Goal: Task Accomplishment & Management: Use online tool/utility

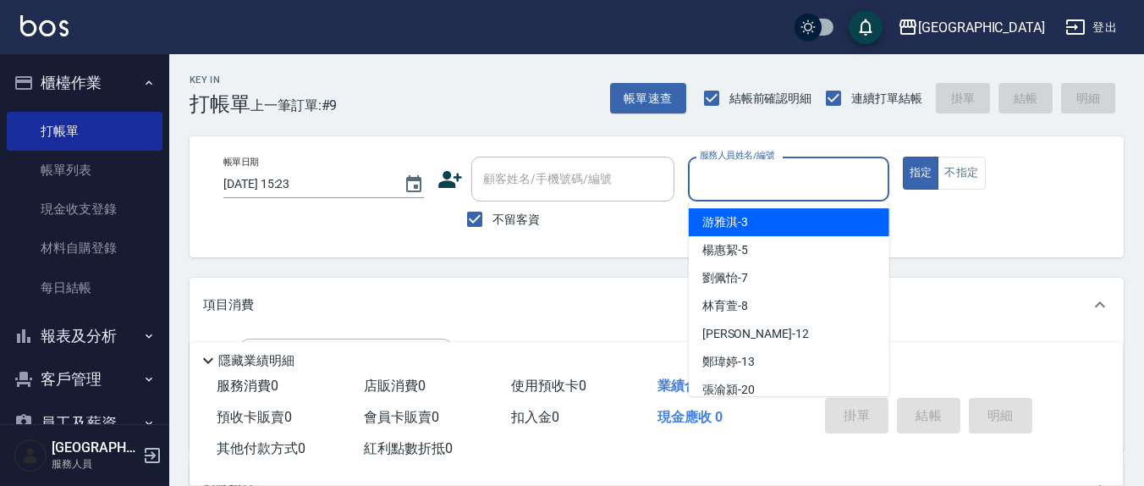
click at [724, 178] on input "服務人員姓名/編號" at bounding box center [788, 179] width 185 height 30
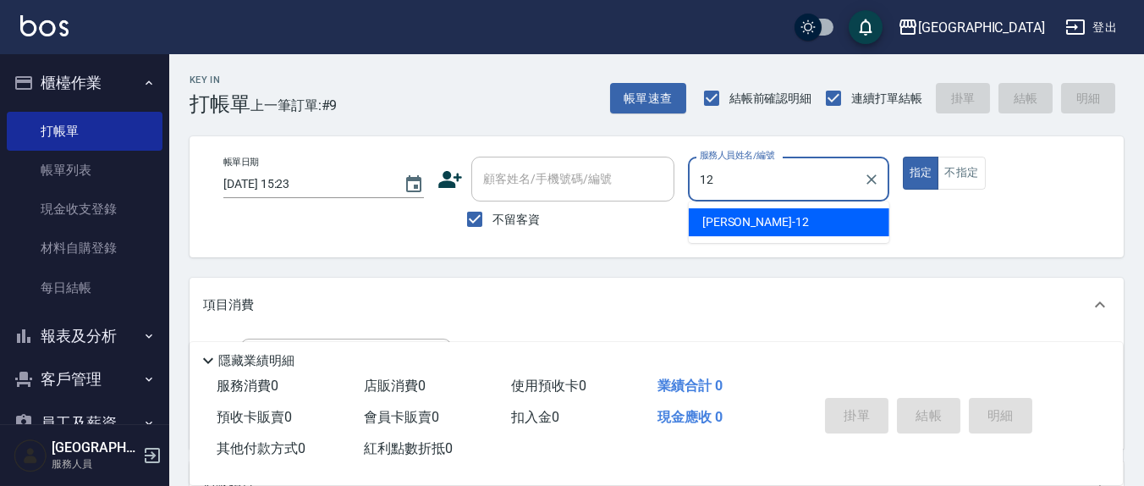
type input "12"
type button "true"
type input "[PERSON_NAME]-12"
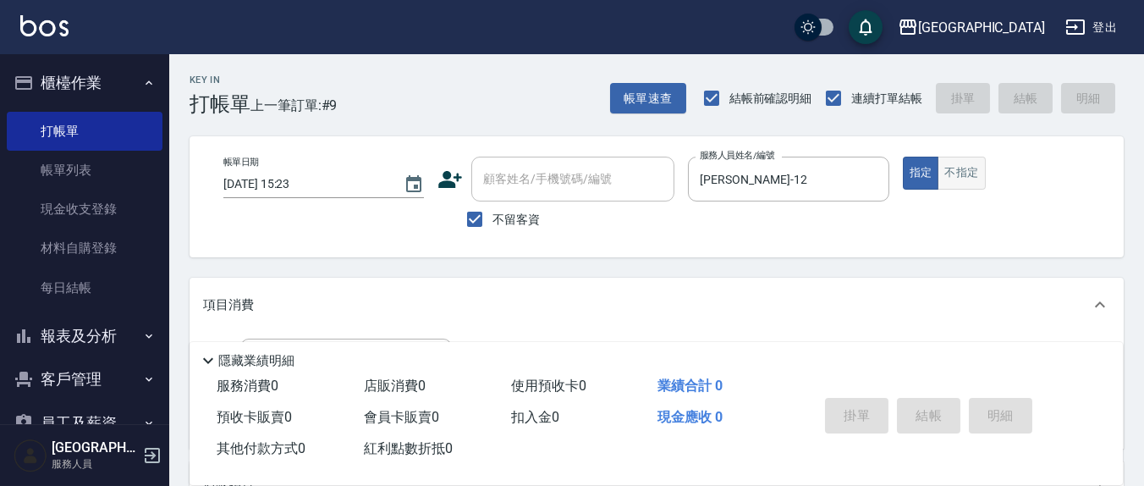
click at [959, 181] on button "不指定" at bounding box center [961, 173] width 47 height 33
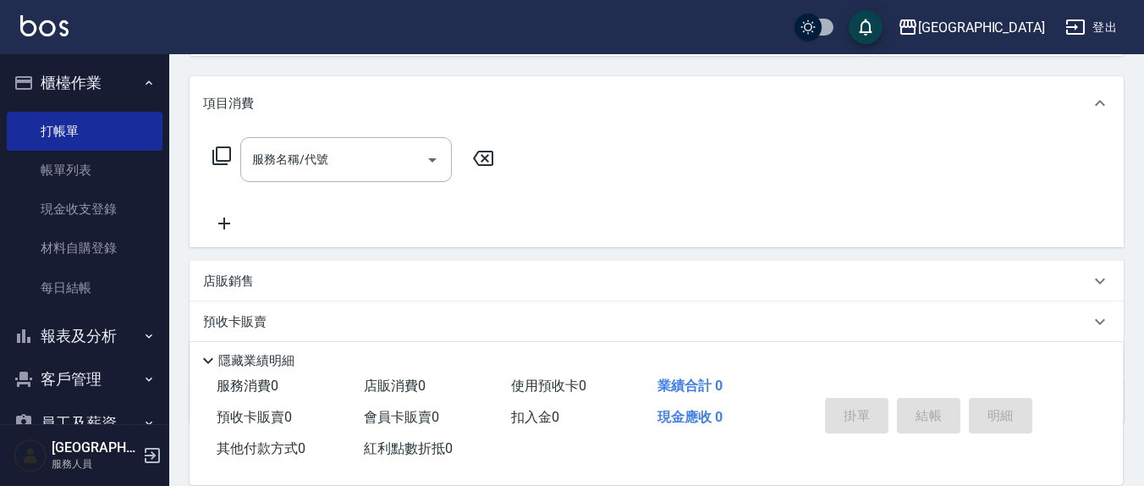
scroll to position [298, 0]
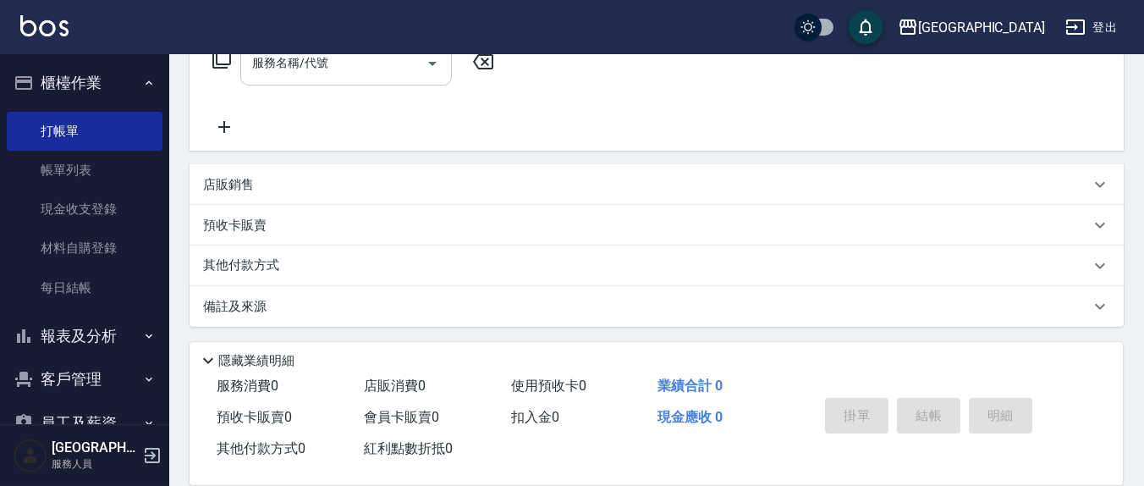
click at [350, 73] on input "服務名稱/代號" at bounding box center [333, 63] width 171 height 30
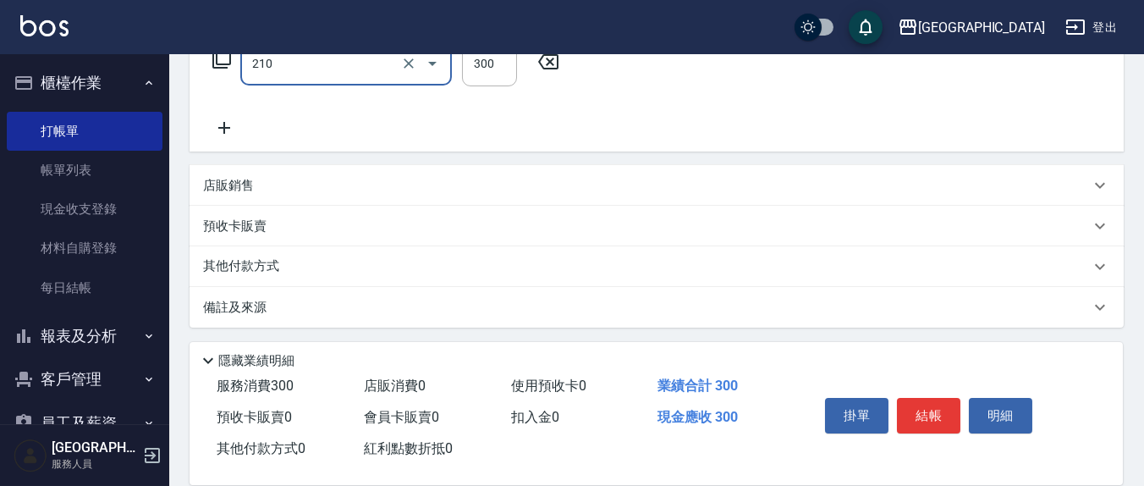
type input "歐娜洗髮精(210)"
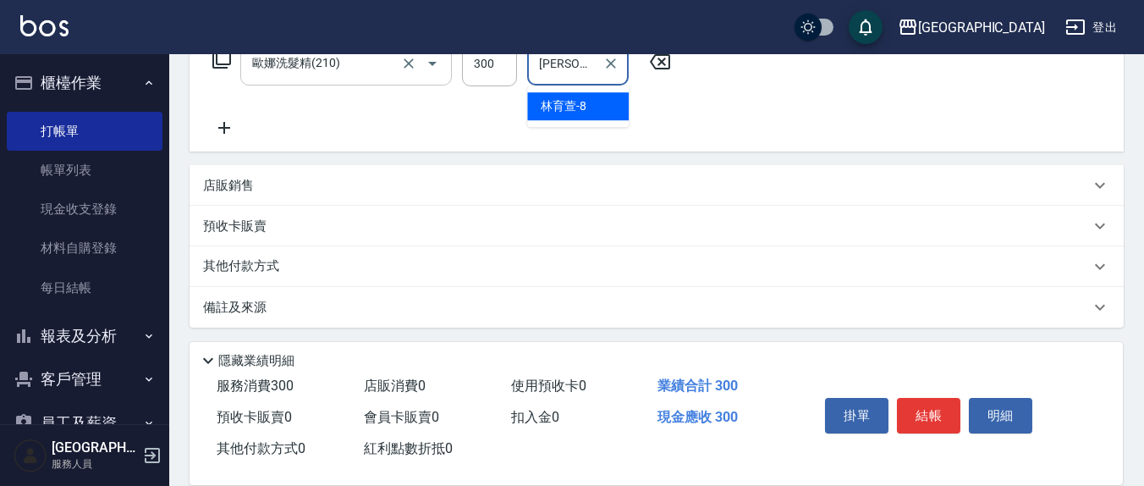
type input "[PERSON_NAME]-8"
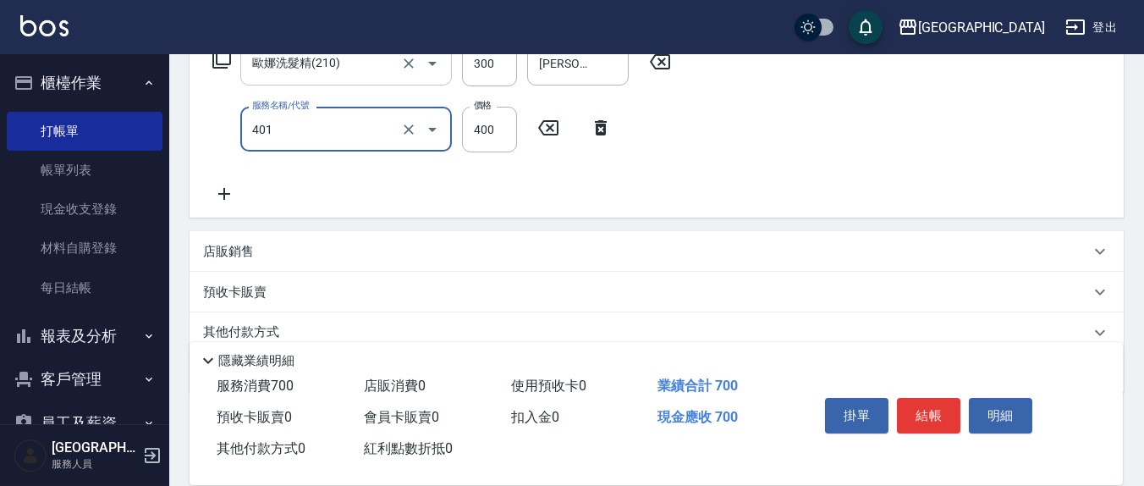
type input "剪髮(401)"
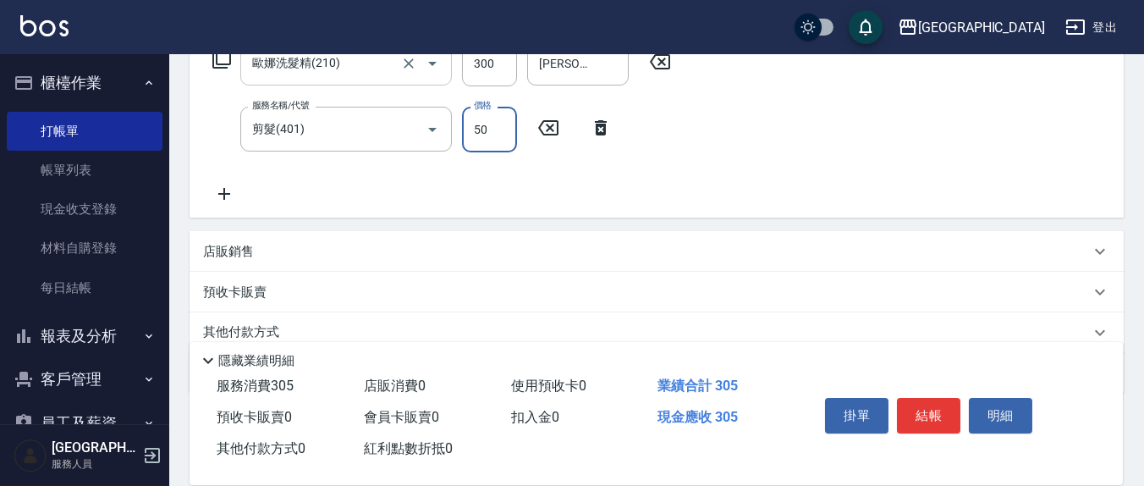
type input "50"
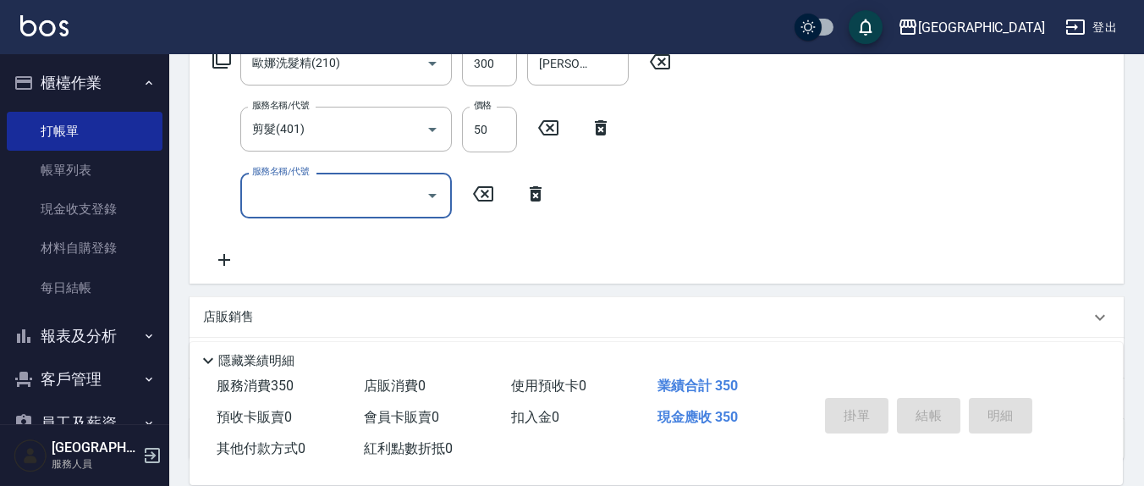
type input "[DATE] 16:49"
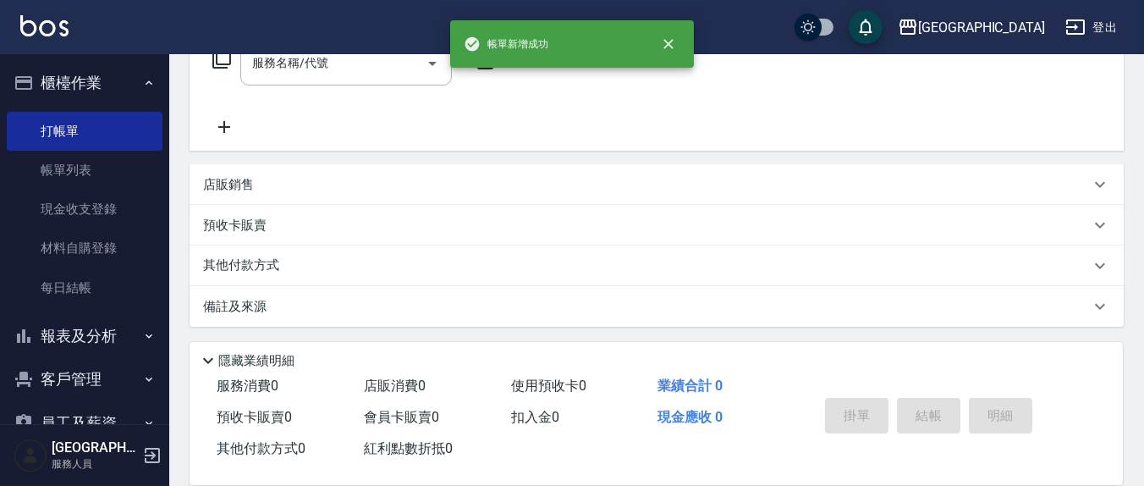
scroll to position [0, 0]
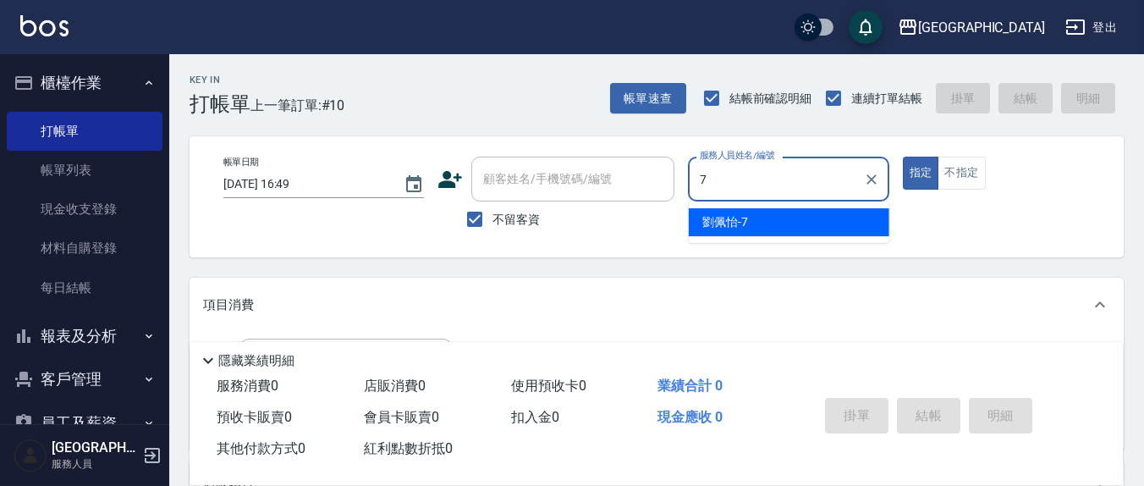
type input "[PERSON_NAME]7"
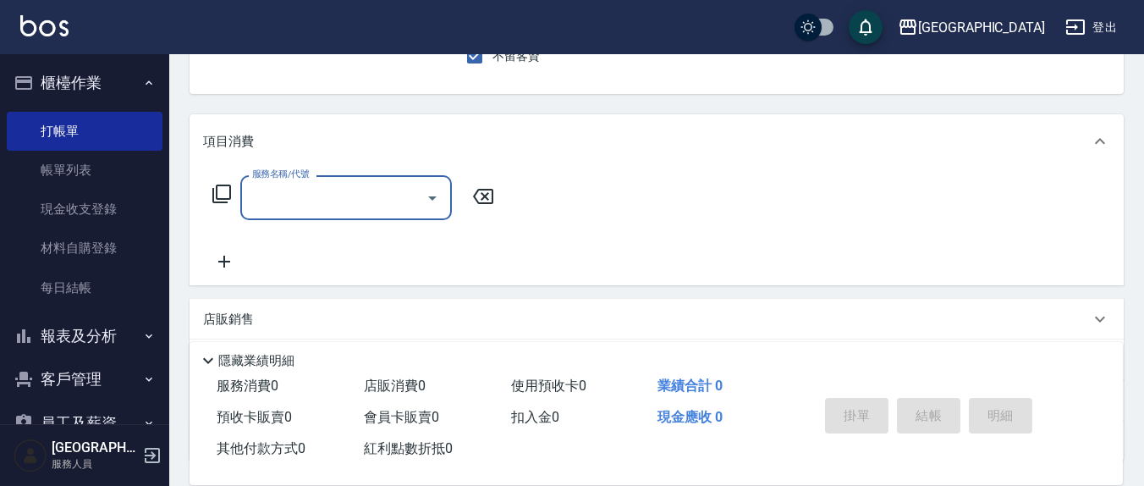
scroll to position [176, 0]
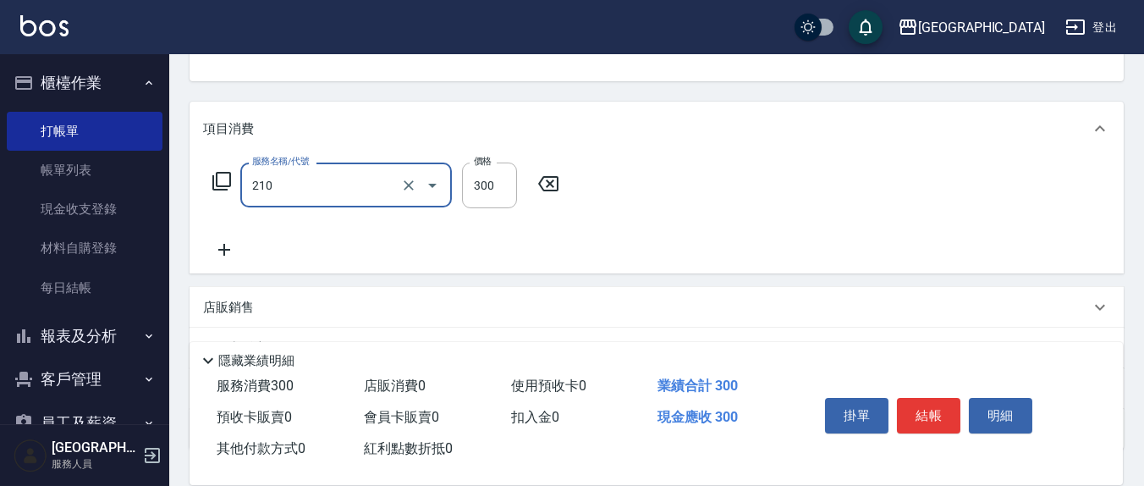
type input "歐娜洗髮精(210)"
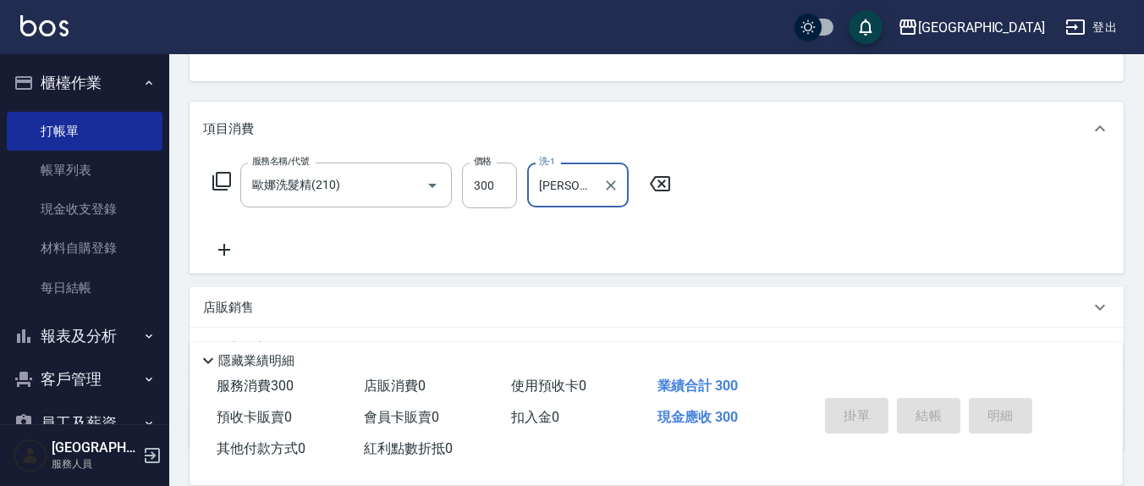
type input "[PERSON_NAME]-21"
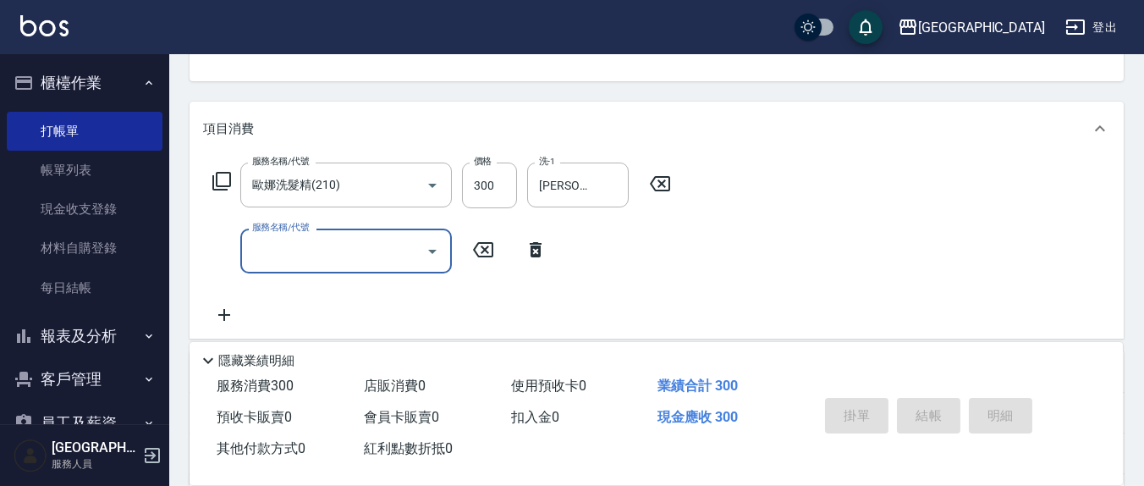
type input "[DATE] 16:50"
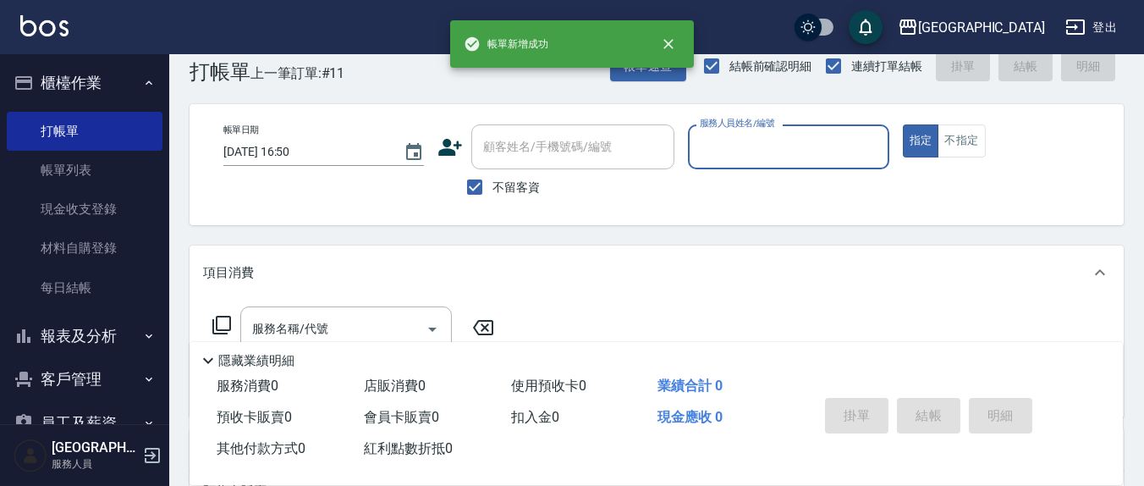
scroll to position [0, 0]
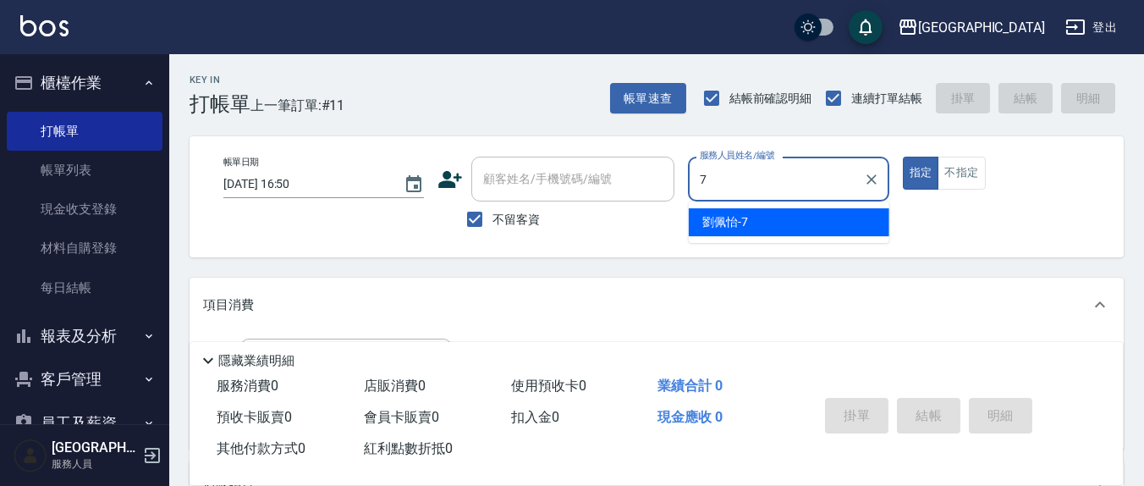
type input "[PERSON_NAME]7"
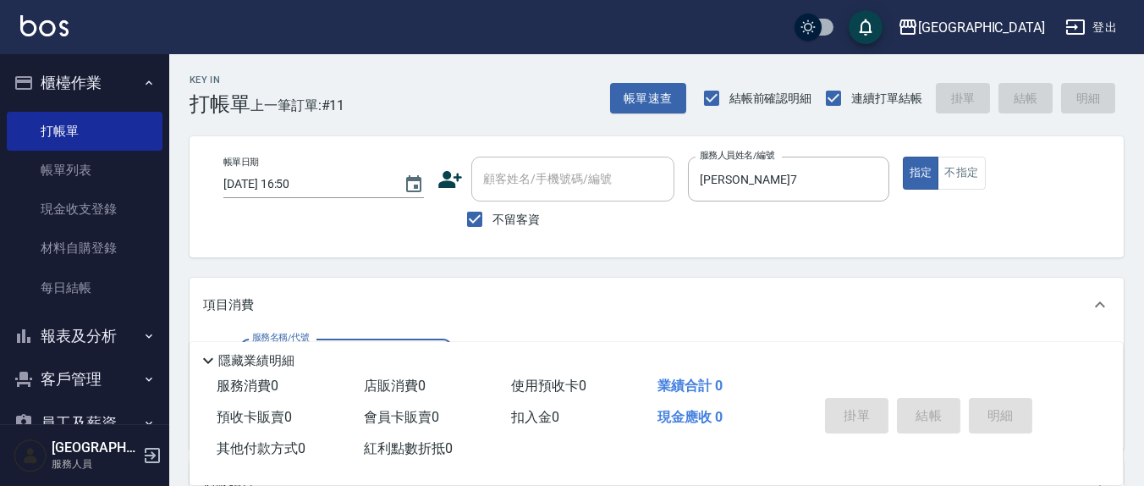
scroll to position [176, 0]
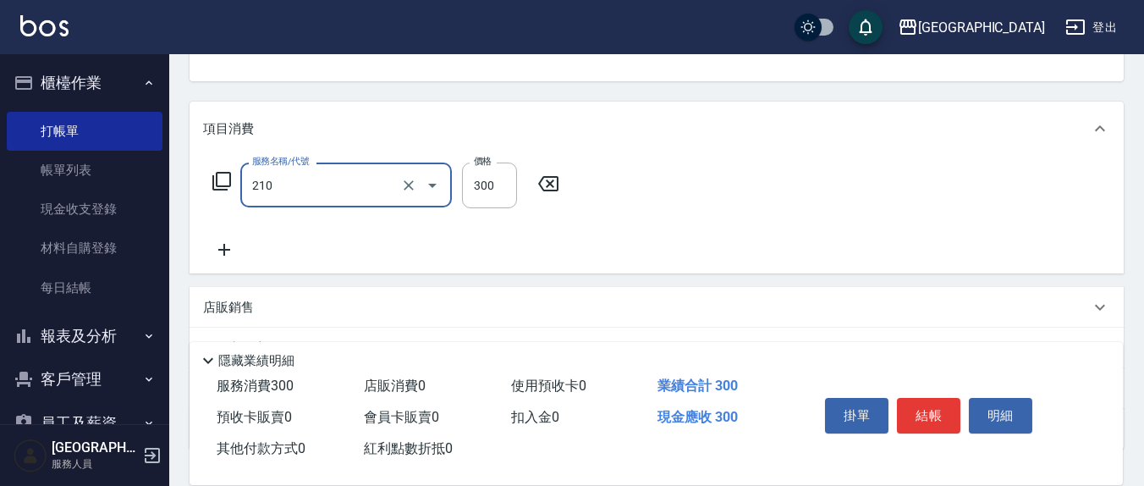
type input "歐娜洗髮精(210)"
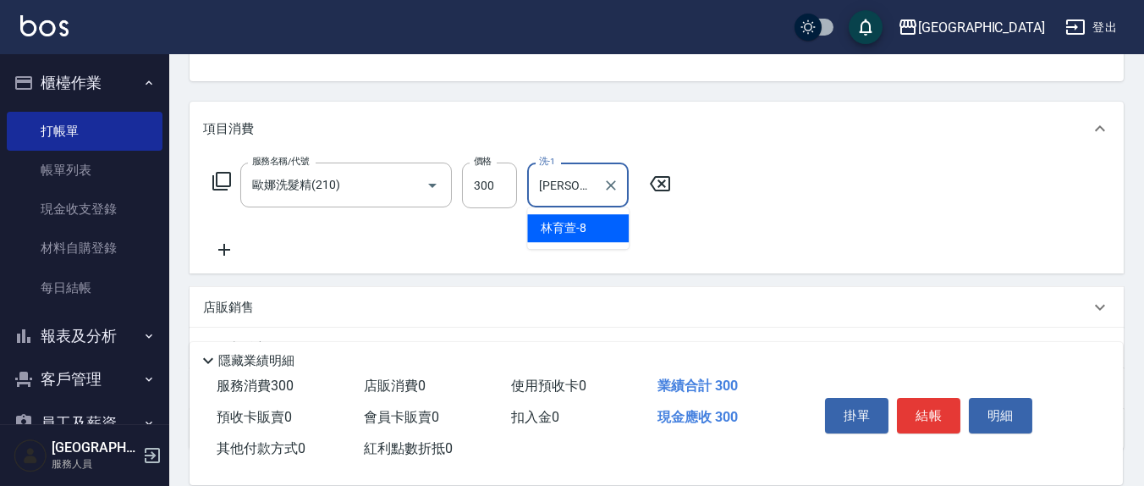
type input "[PERSON_NAME]-8"
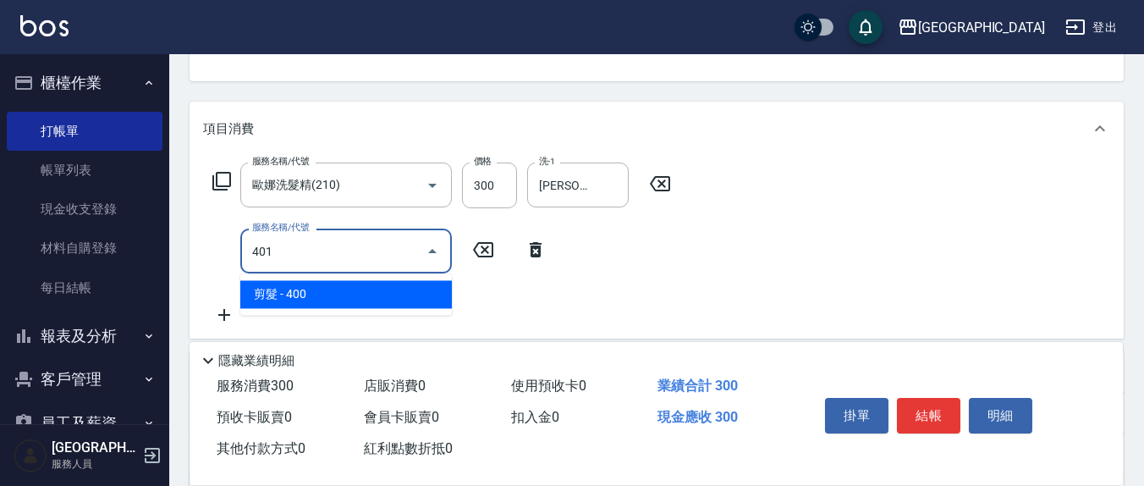
type input "剪髮(401)"
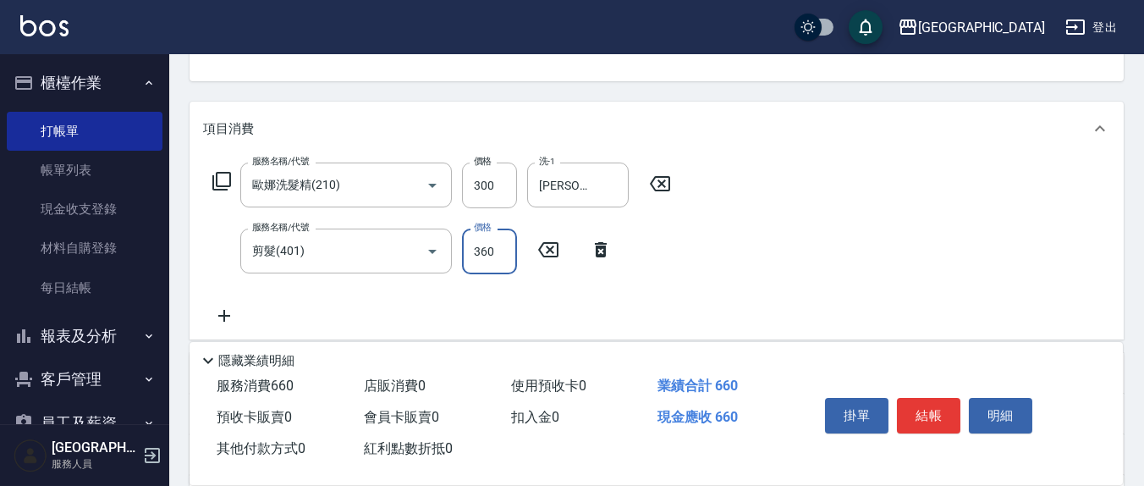
type input "360"
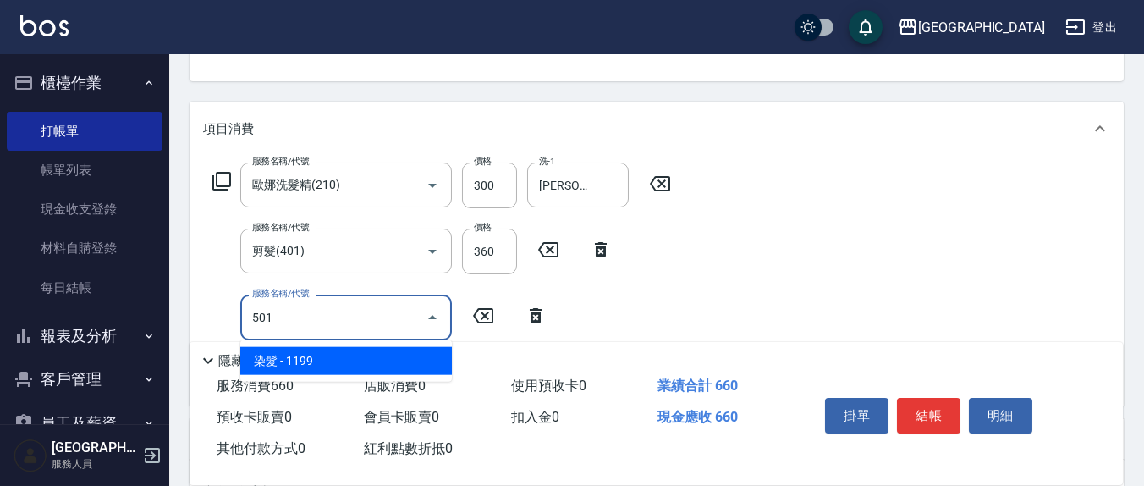
type input "染髮(501)"
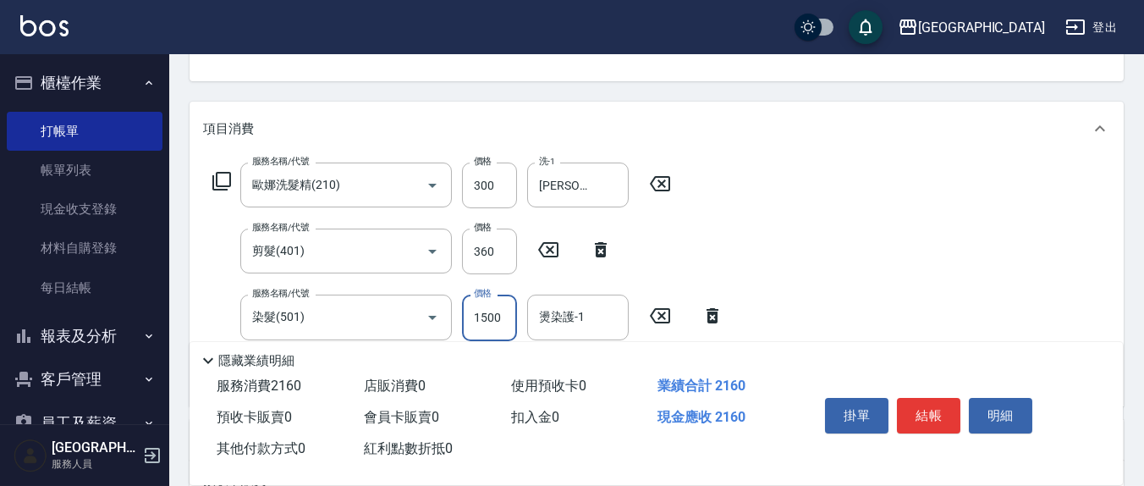
type input "1500"
type input "[PERSON_NAME]7"
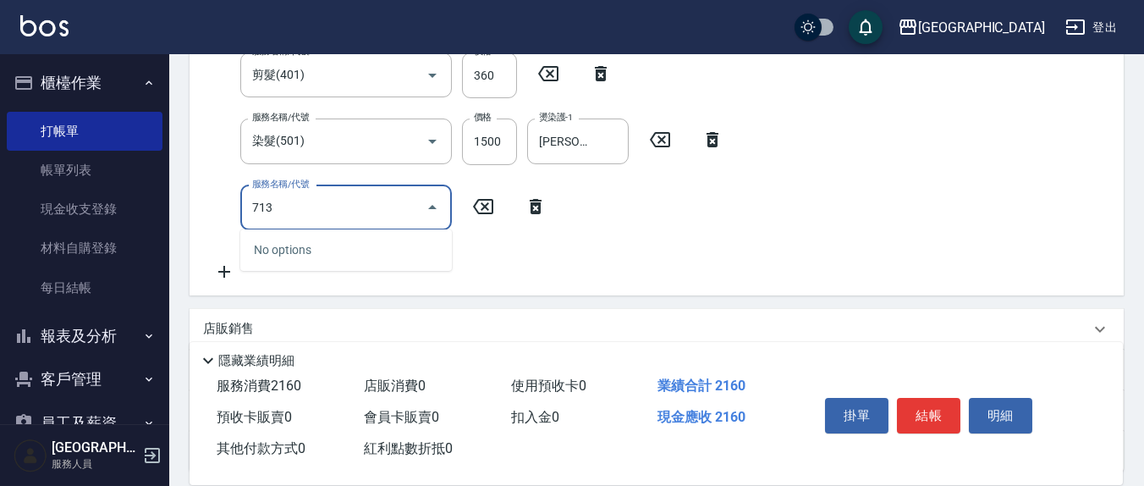
scroll to position [338, 0]
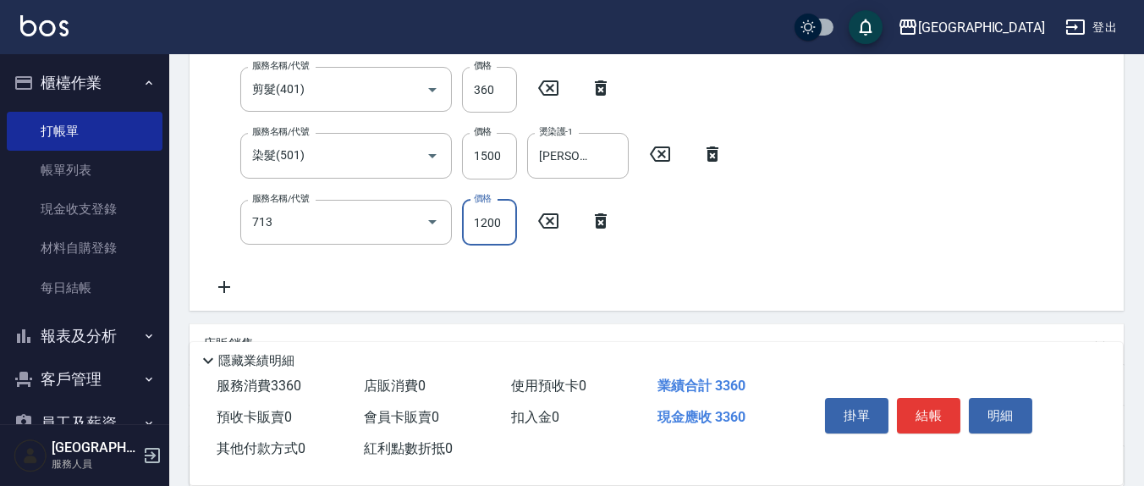
type input "水樣結構式1200(713)"
type input "840"
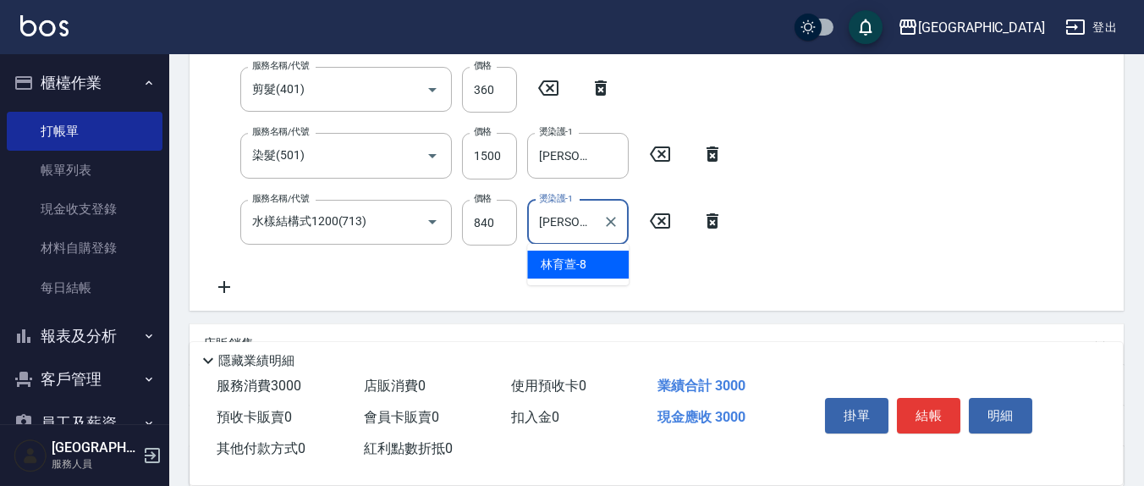
type input "[PERSON_NAME]-8"
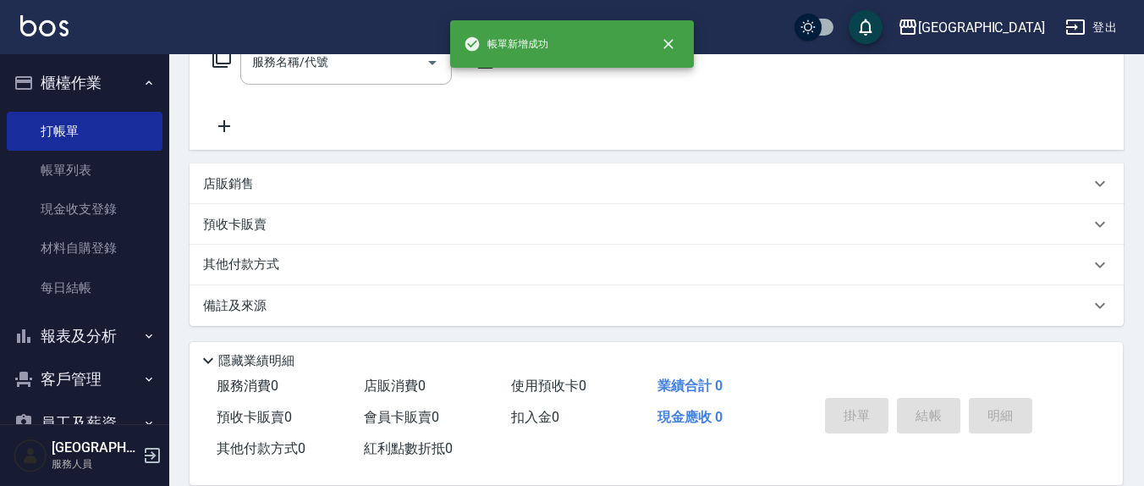
scroll to position [0, 0]
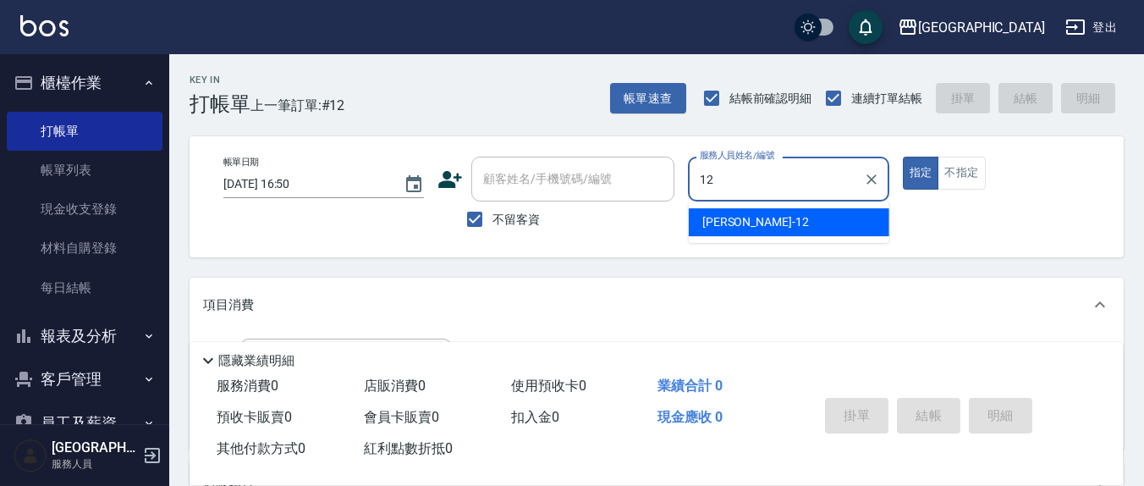
type input "[PERSON_NAME]-12"
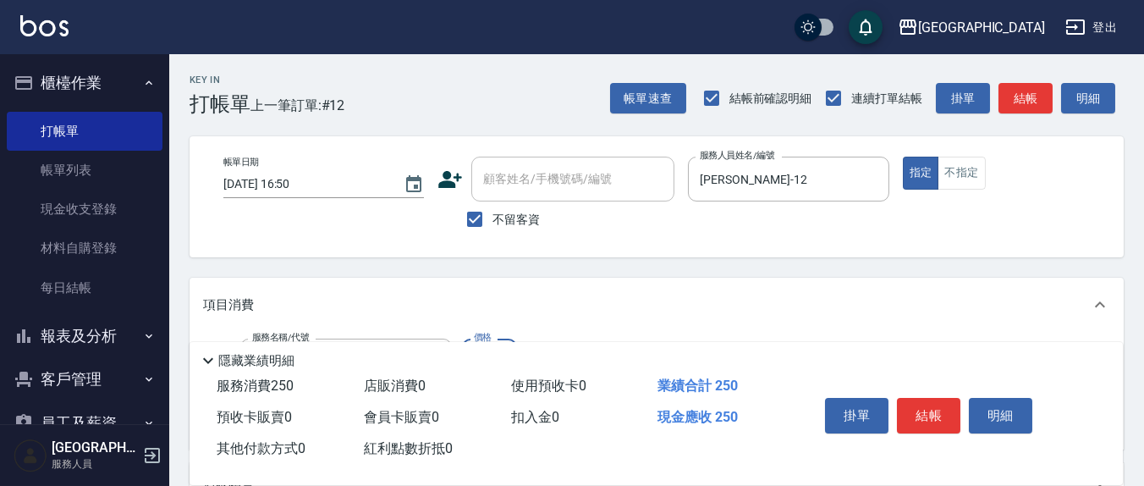
type input "洗髮(201)"
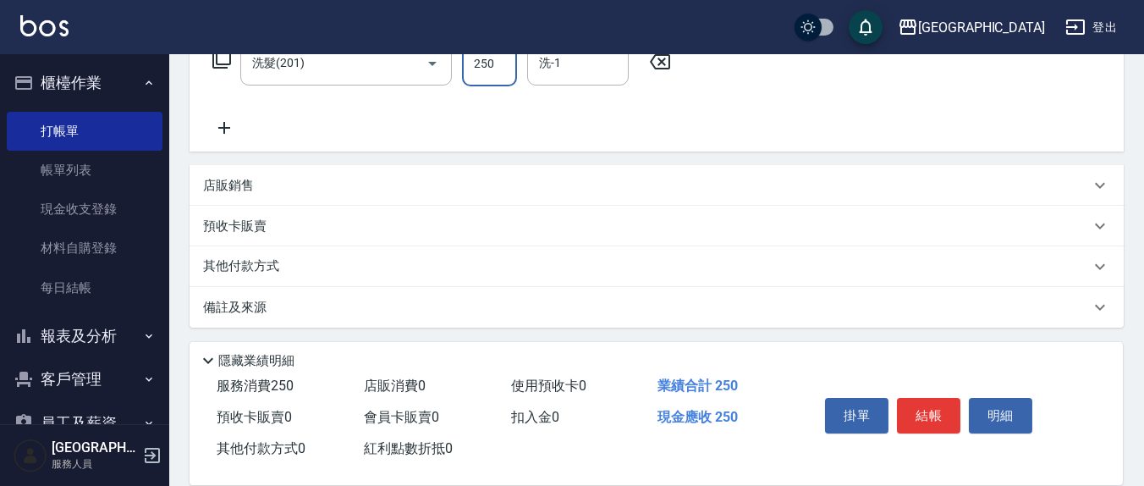
scroll to position [299, 0]
type input "[PERSON_NAME]-21"
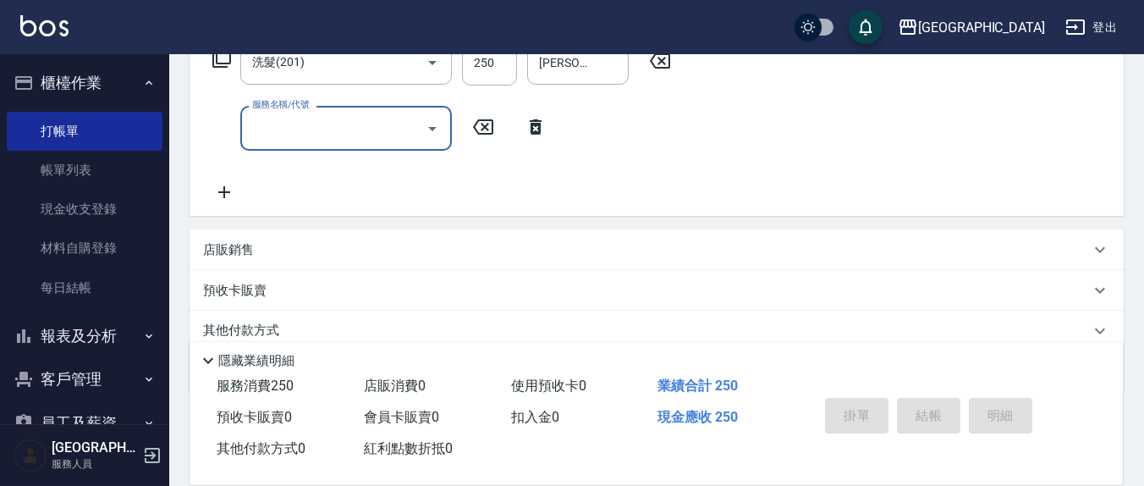
type input "[DATE] 16:51"
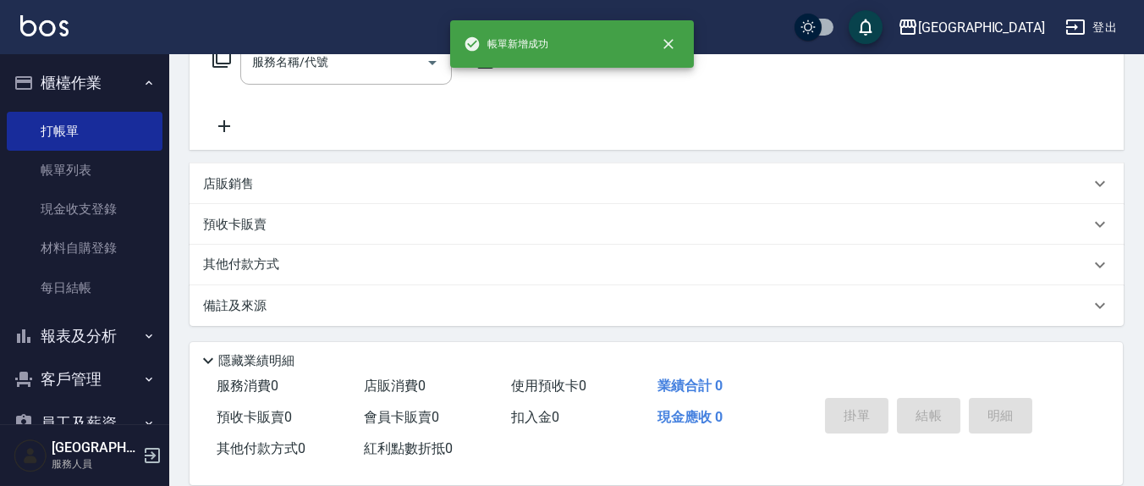
scroll to position [0, 0]
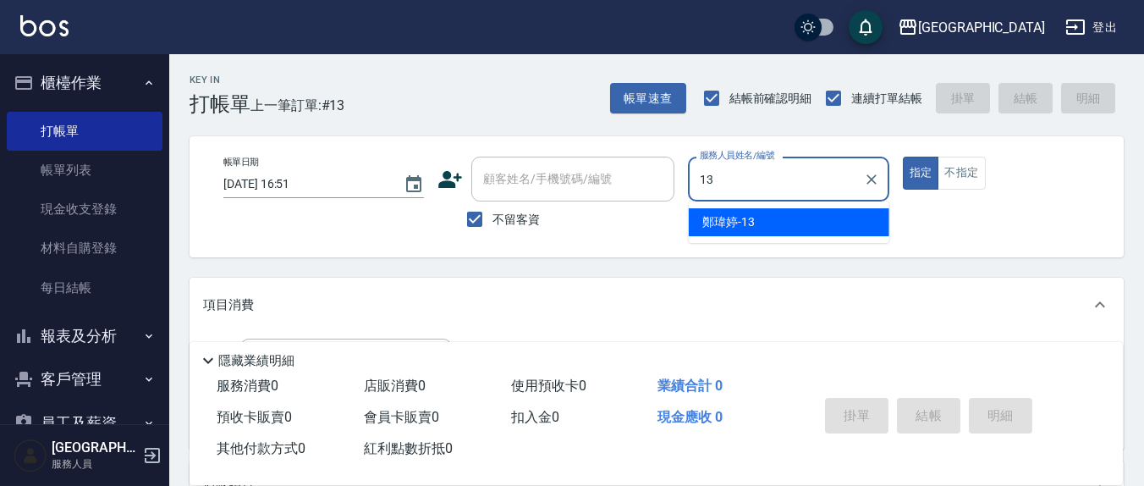
type input "[PERSON_NAME]-13"
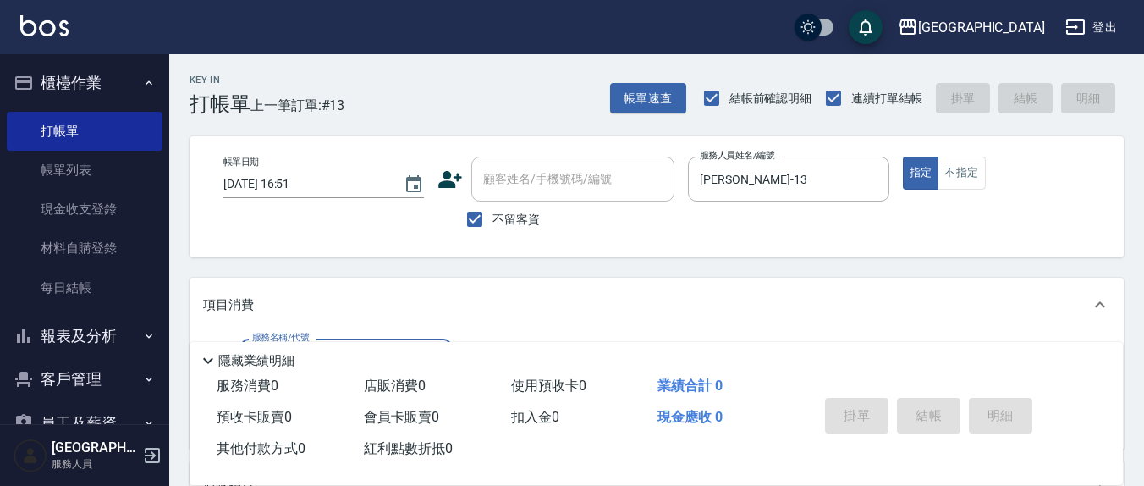
scroll to position [176, 0]
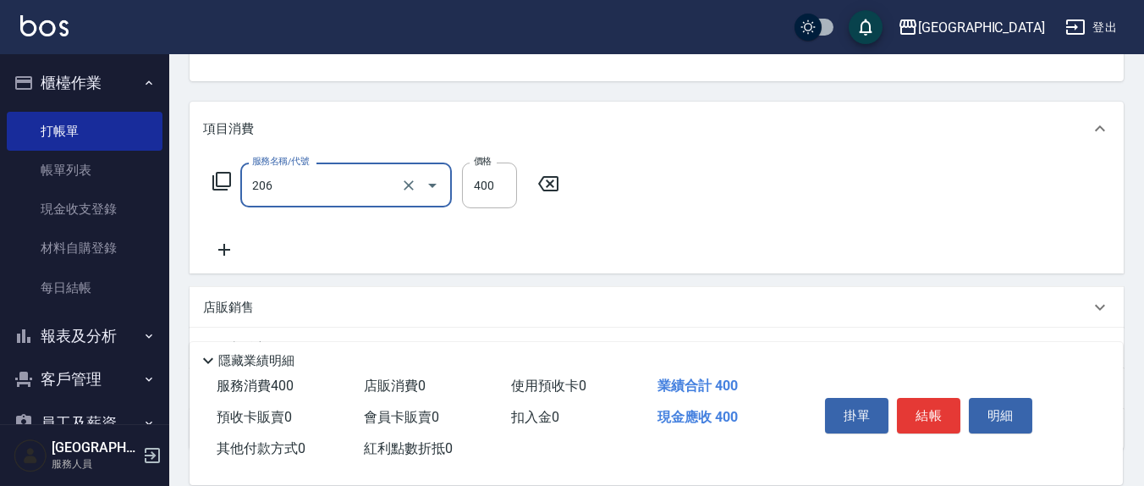
type input "健康洗(206)"
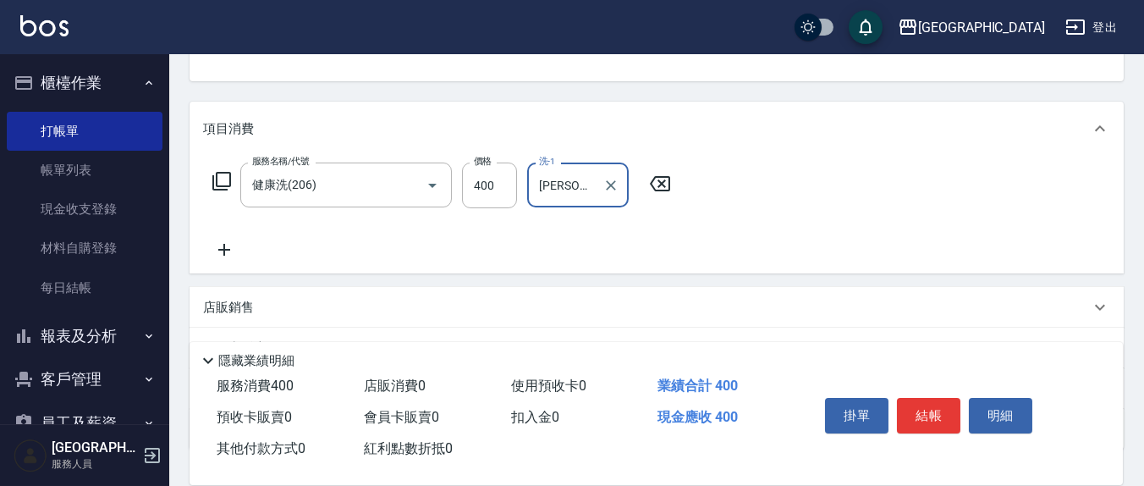
type input "[PERSON_NAME]-8"
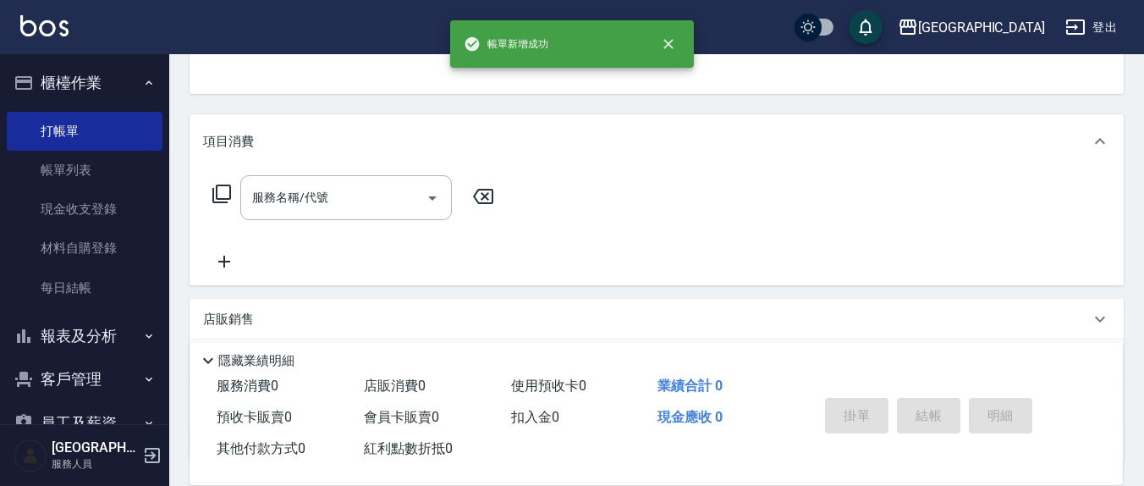
scroll to position [0, 0]
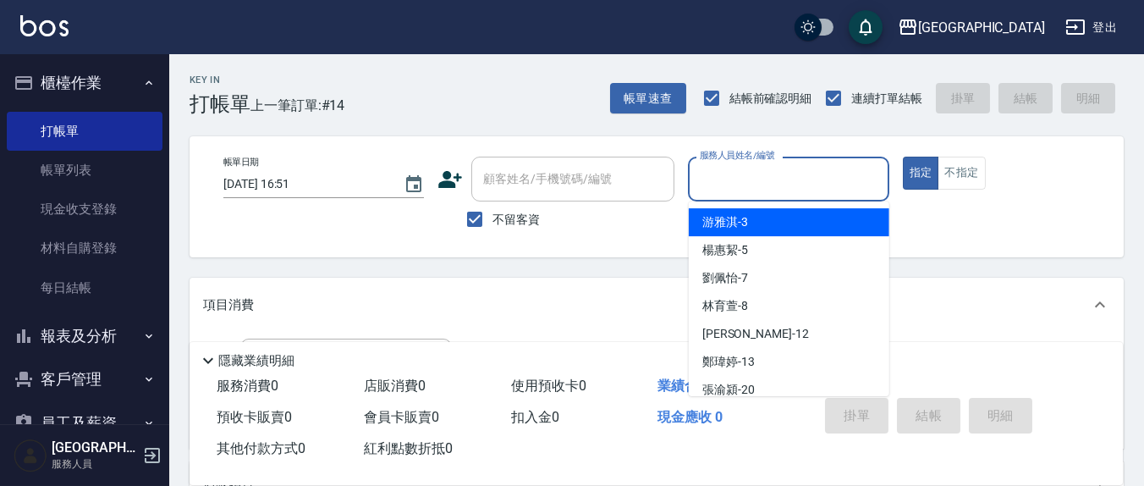
drag, startPoint x: 731, startPoint y: 174, endPoint x: 732, endPoint y: 183, distance: 9.3
click at [731, 174] on input "服務人員姓名/編號" at bounding box center [788, 179] width 185 height 30
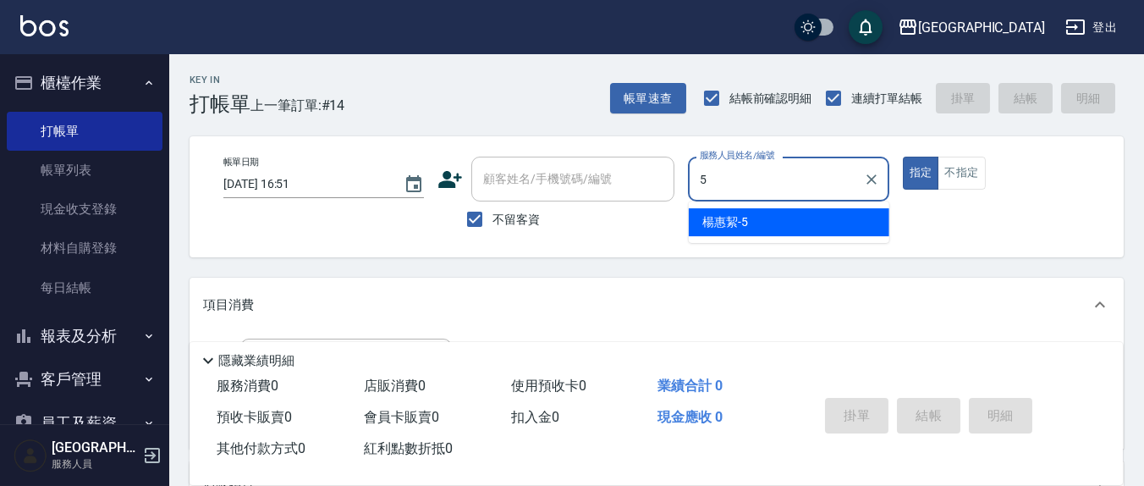
type input "[PERSON_NAME]5"
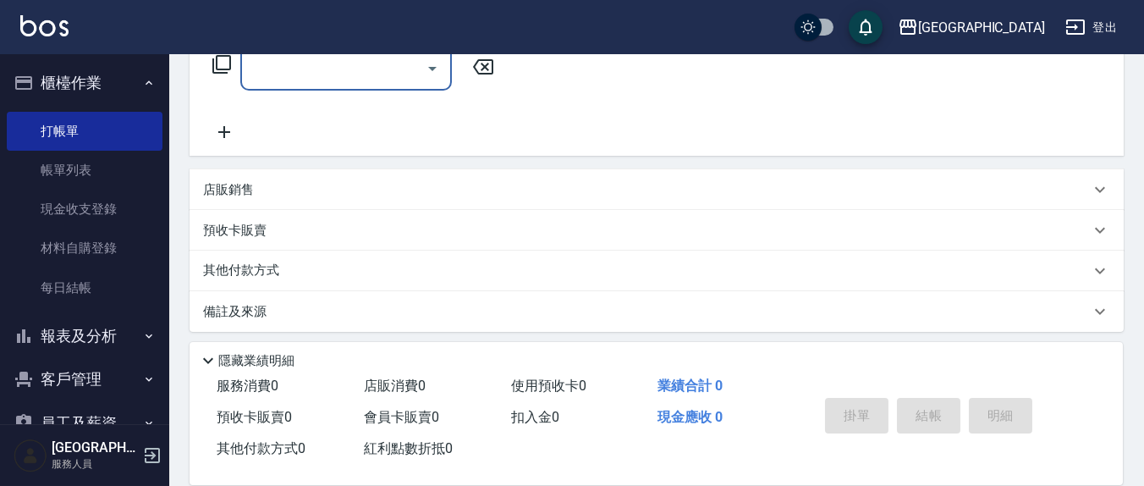
scroll to position [298, 0]
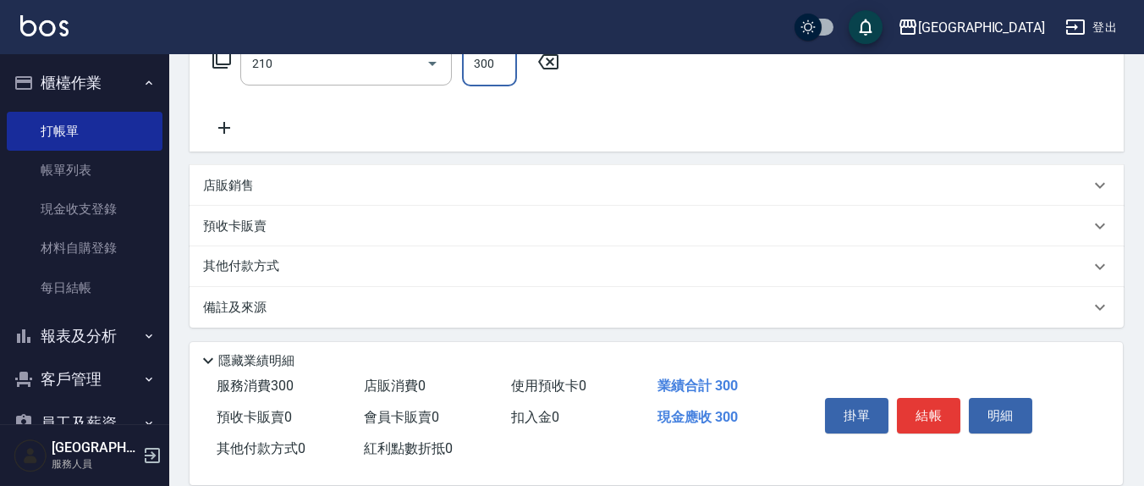
type input "歐娜洗髮精(210)"
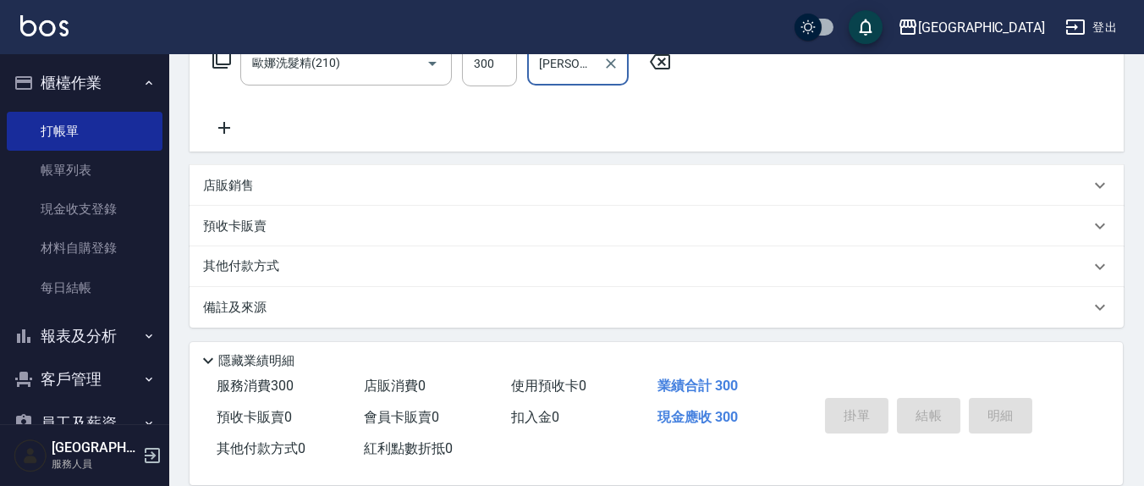
type input "[PERSON_NAME]-8"
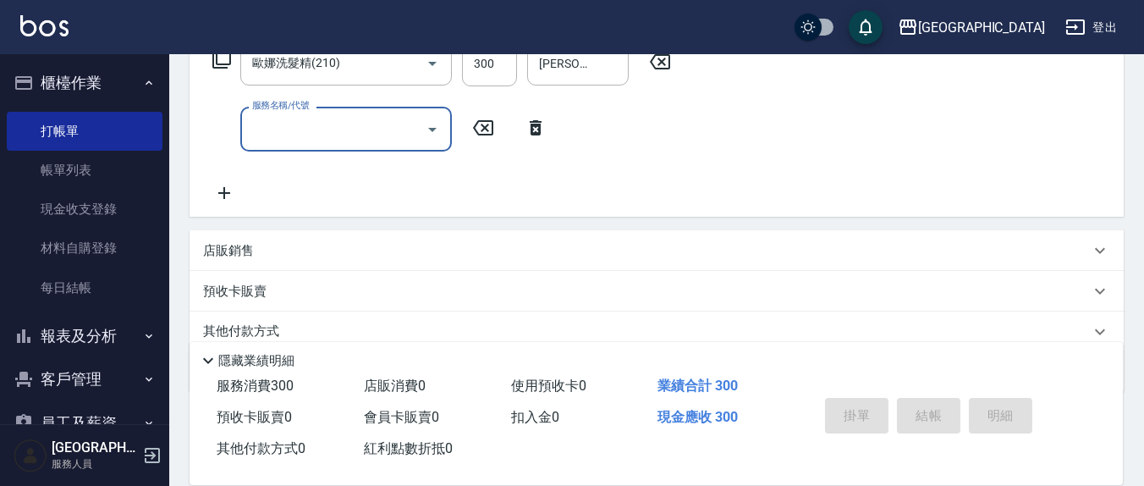
type input "[DATE] 17:08"
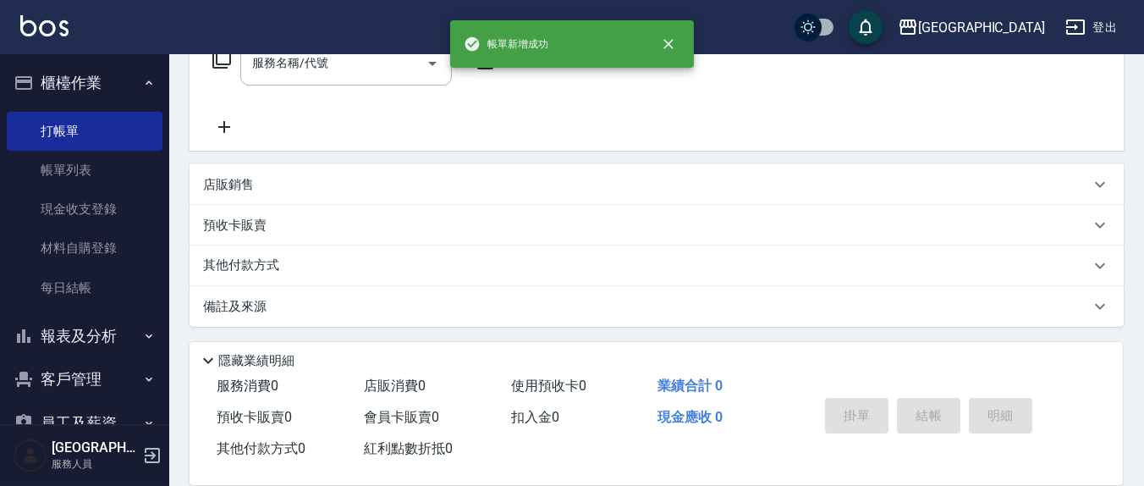
scroll to position [0, 0]
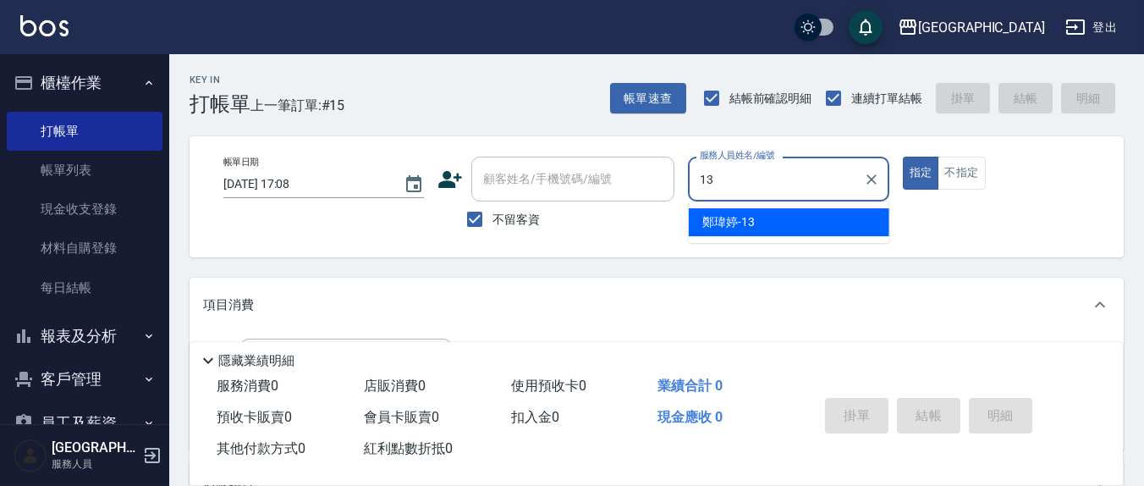
type input "[PERSON_NAME]-13"
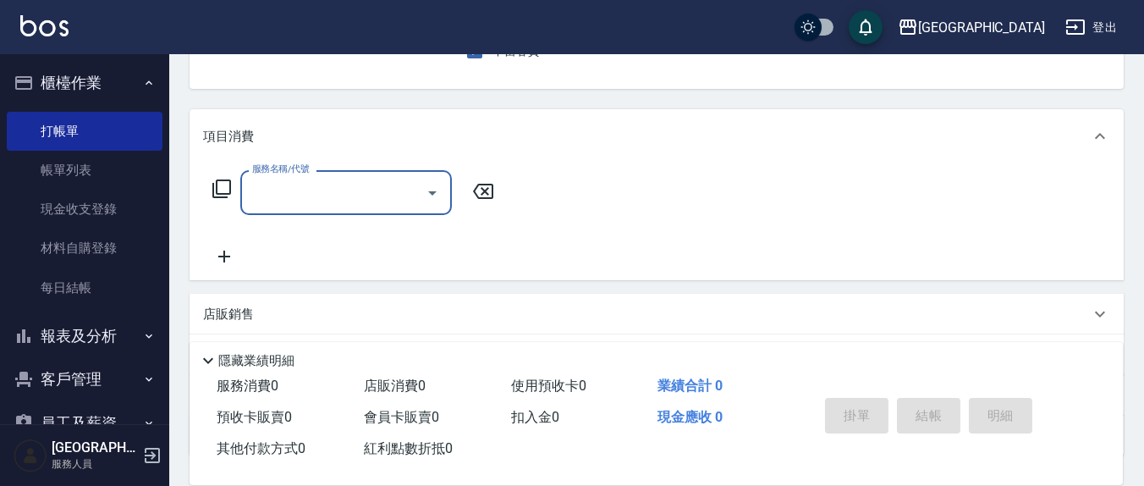
scroll to position [298, 0]
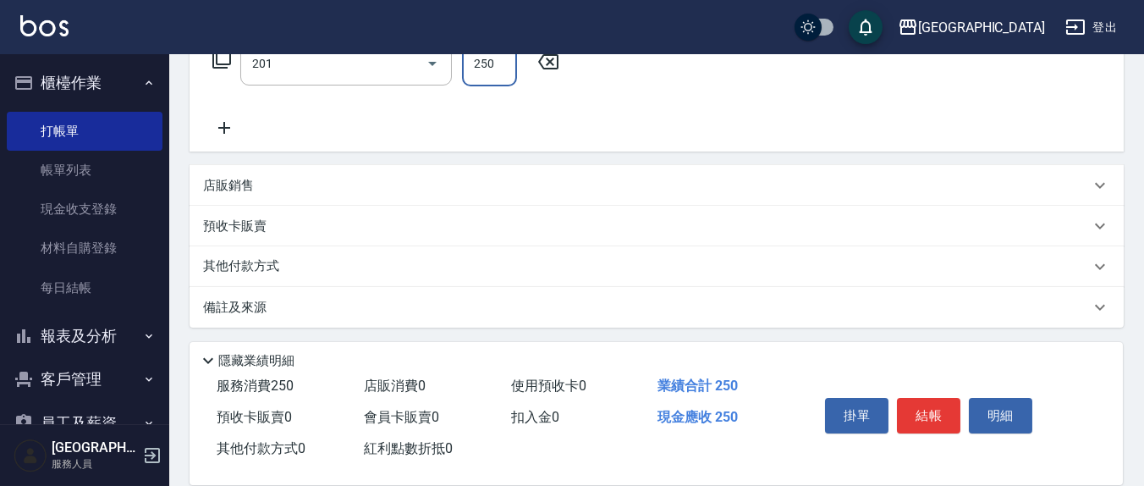
type input "洗髮(201)"
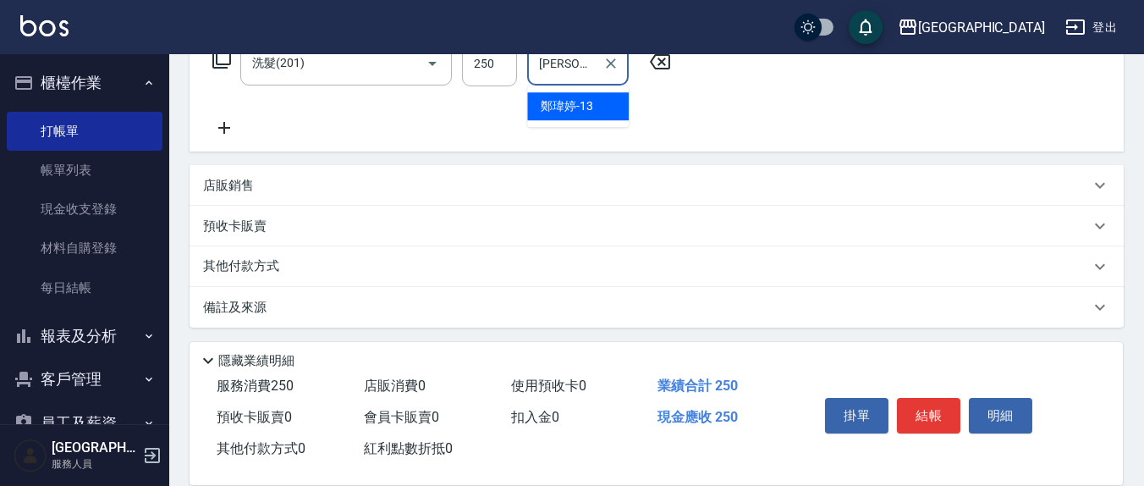
type input "[PERSON_NAME]-13"
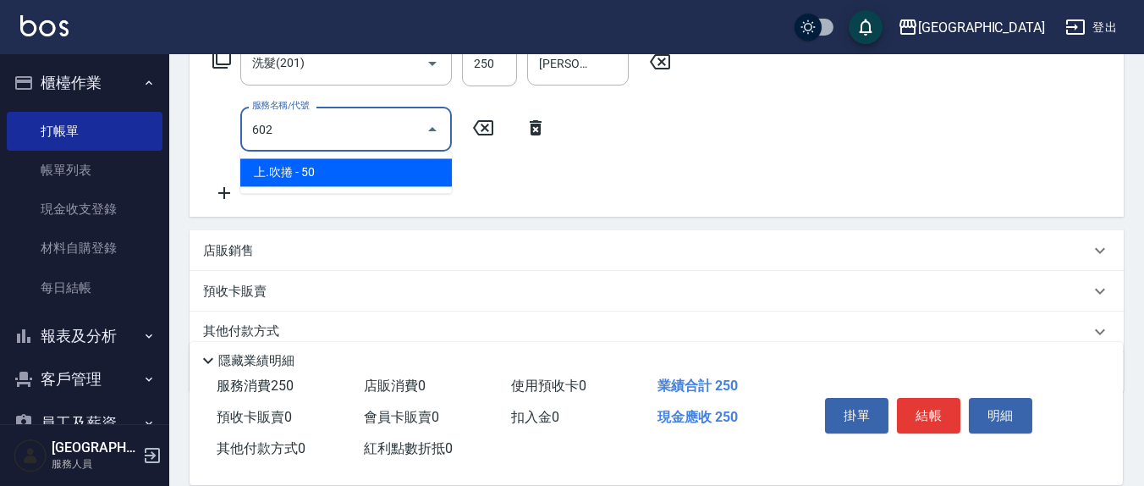
type input "上.吹捲(602)"
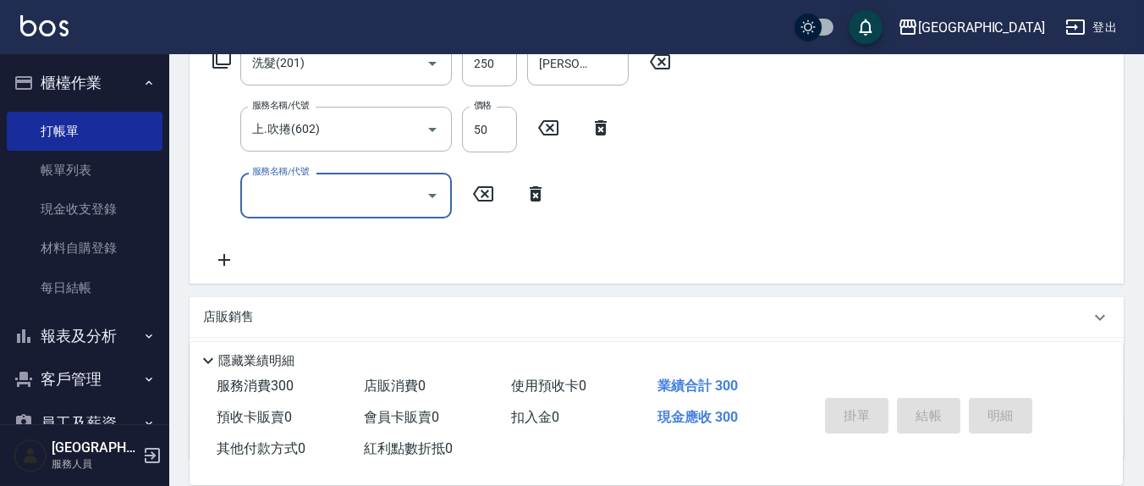
type input "[DATE] 17:09"
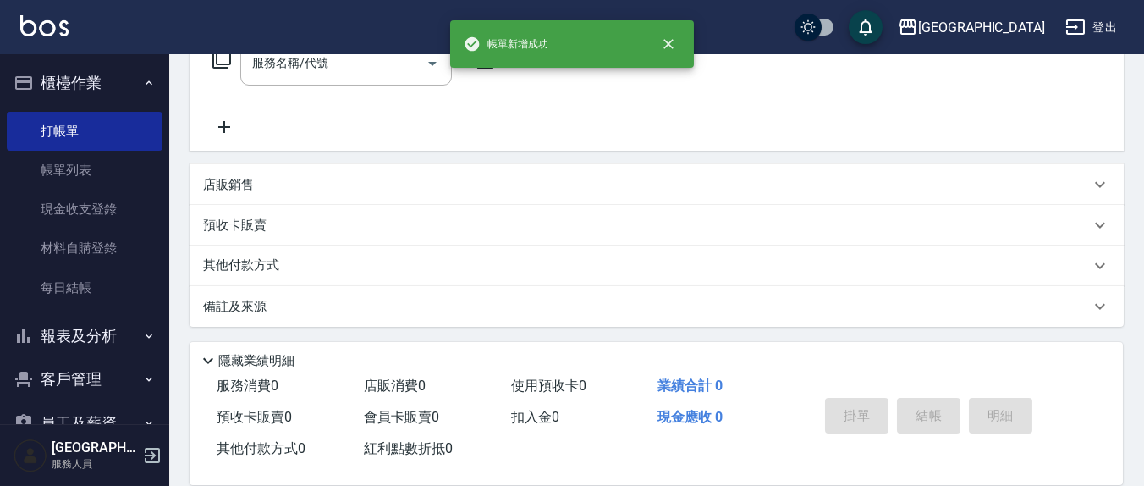
scroll to position [0, 0]
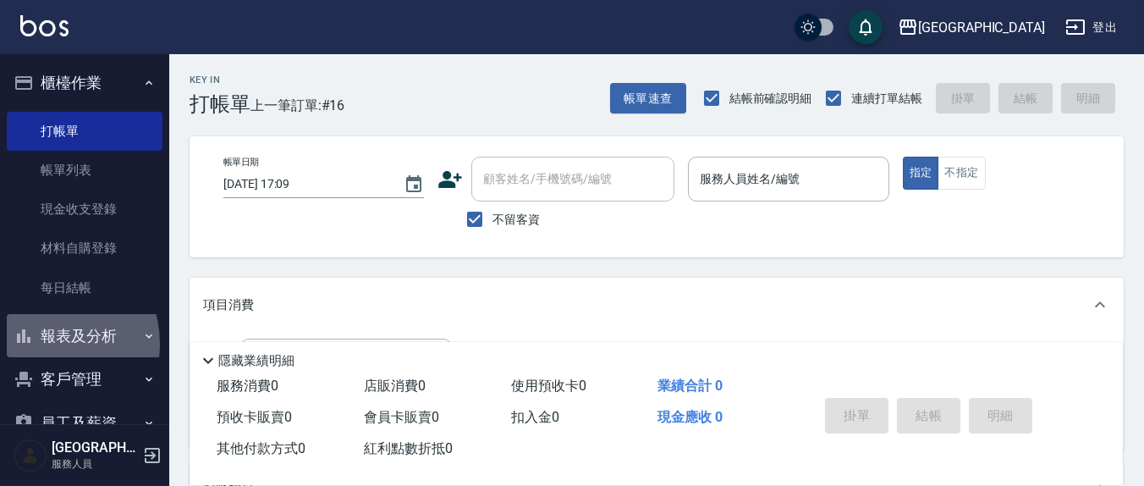
click at [44, 344] on button "報表及分析" at bounding box center [85, 336] width 156 height 44
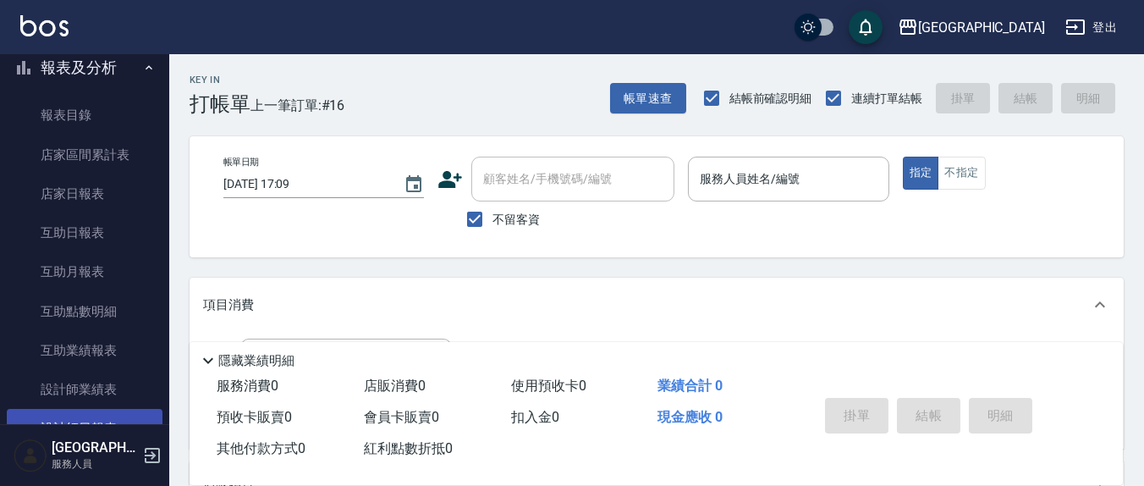
scroll to position [352, 0]
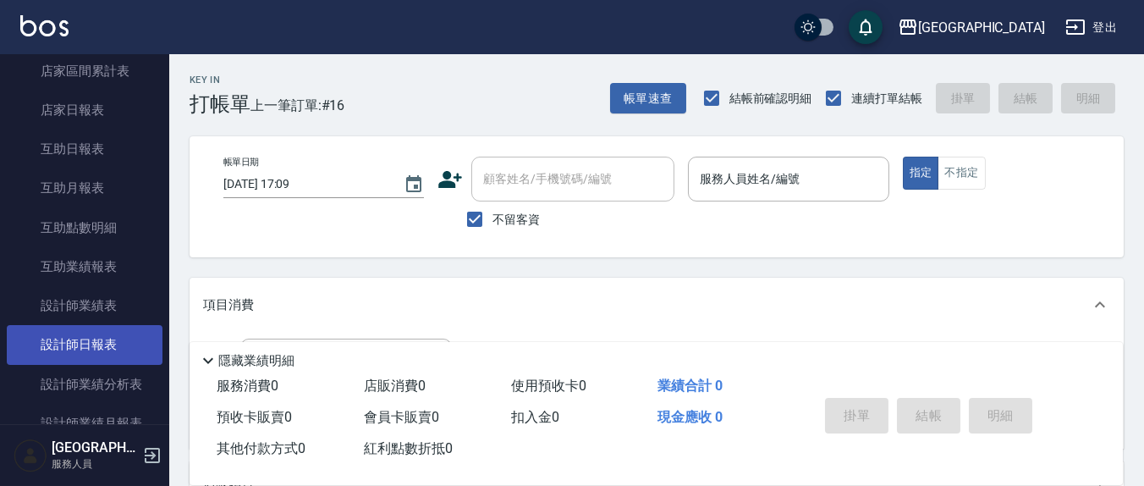
click at [108, 344] on link "設計師日報表" at bounding box center [85, 344] width 156 height 39
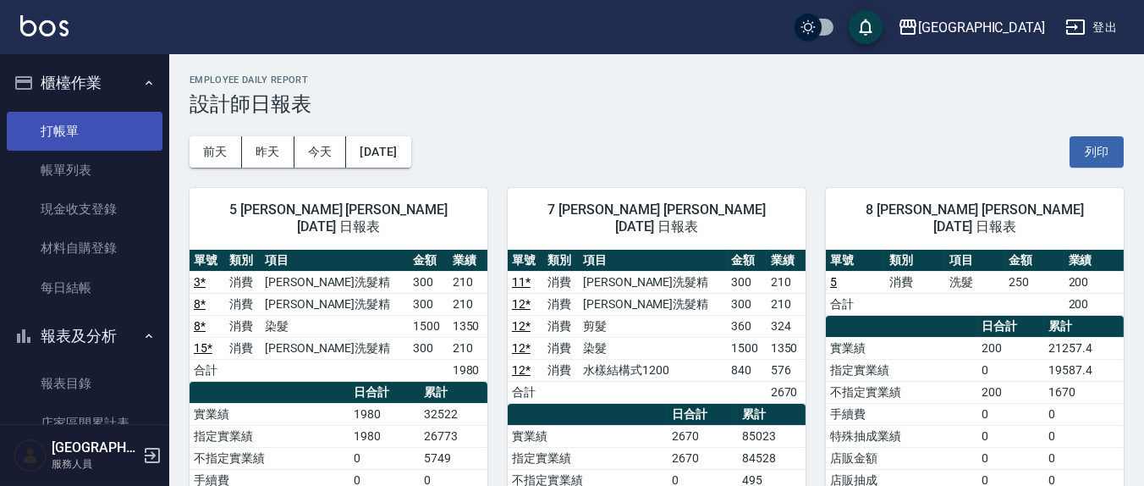
click at [70, 120] on ul "打帳單 帳單列表 現金收支登錄 材料自購登錄 每日結帳" at bounding box center [85, 209] width 156 height 209
click at [63, 133] on link "打帳單" at bounding box center [85, 131] width 156 height 39
